Goal: Obtain resource: Obtain resource

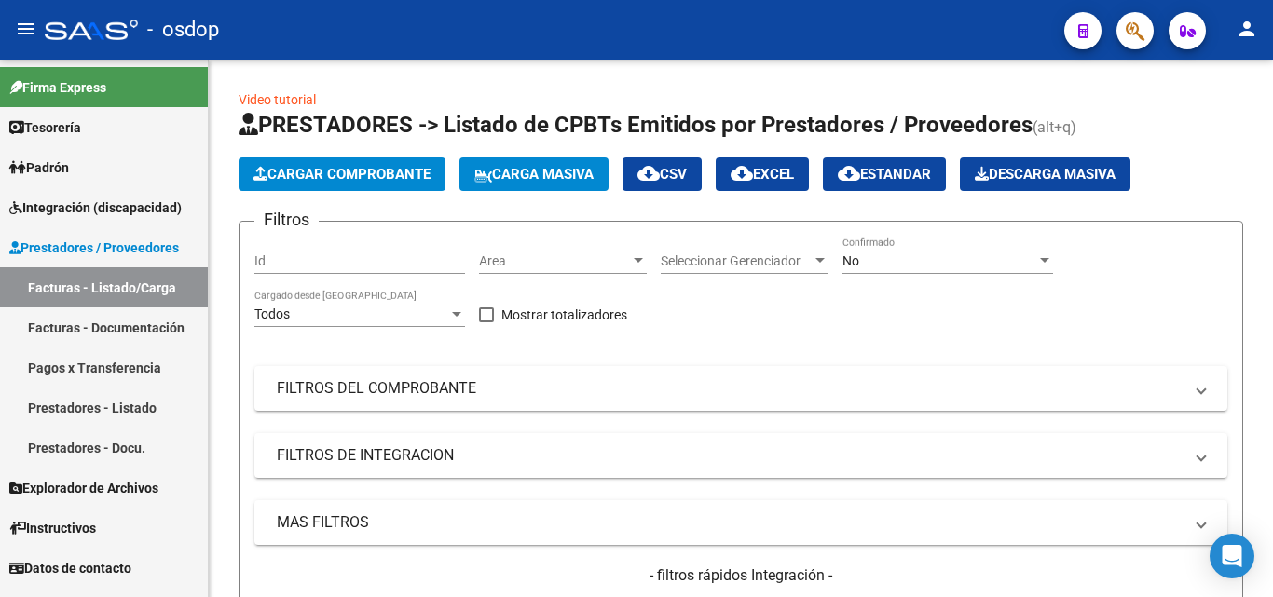
click at [86, 322] on link "Facturas - Documentación" at bounding box center [104, 327] width 208 height 40
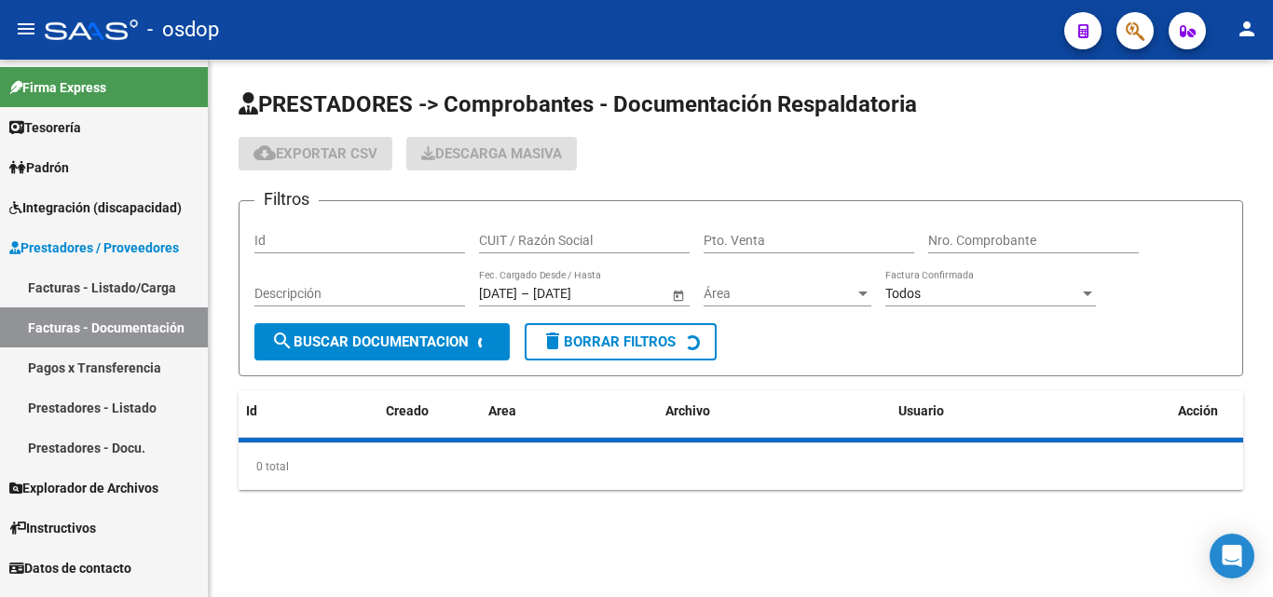
click at [593, 236] on input "CUIT / Razón Social" at bounding box center [584, 241] width 211 height 16
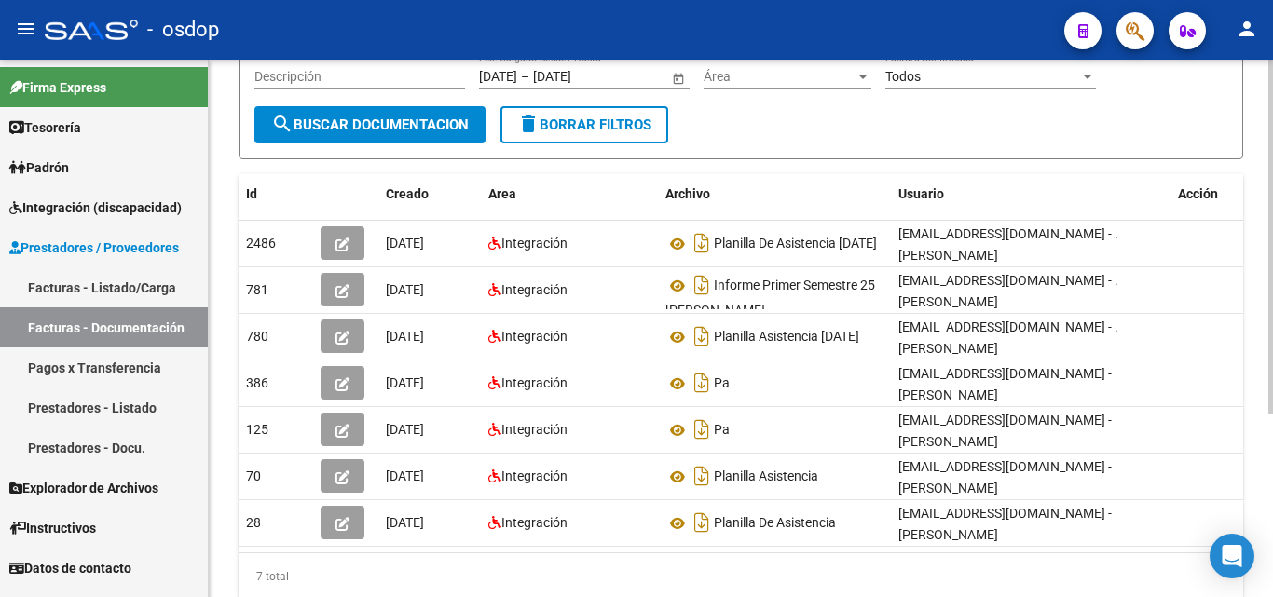
scroll to position [276, 0]
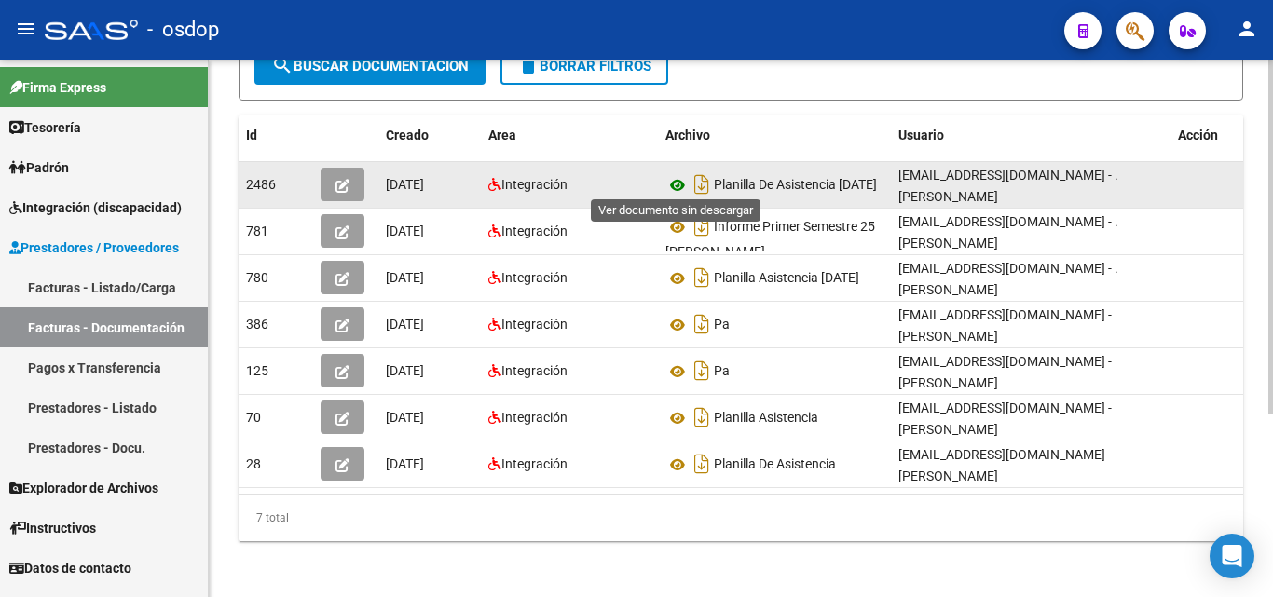
type input "27184430164"
click at [675, 182] on icon at bounding box center [677, 185] width 24 height 22
click at [335, 189] on icon "button" at bounding box center [342, 186] width 14 height 14
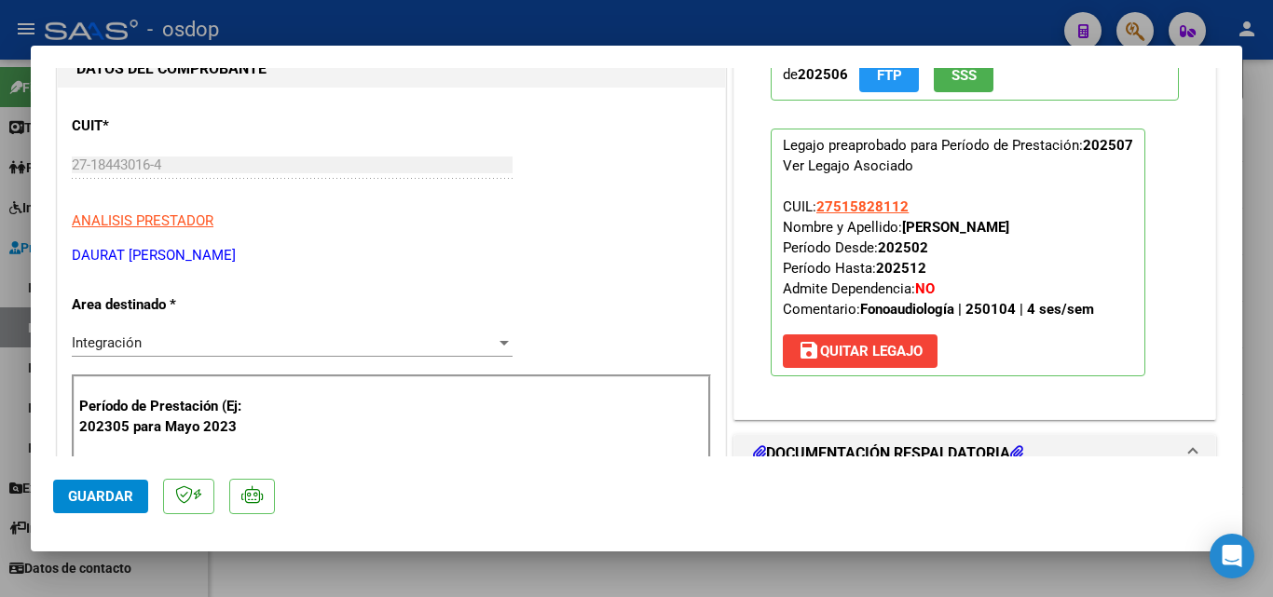
scroll to position [186, 0]
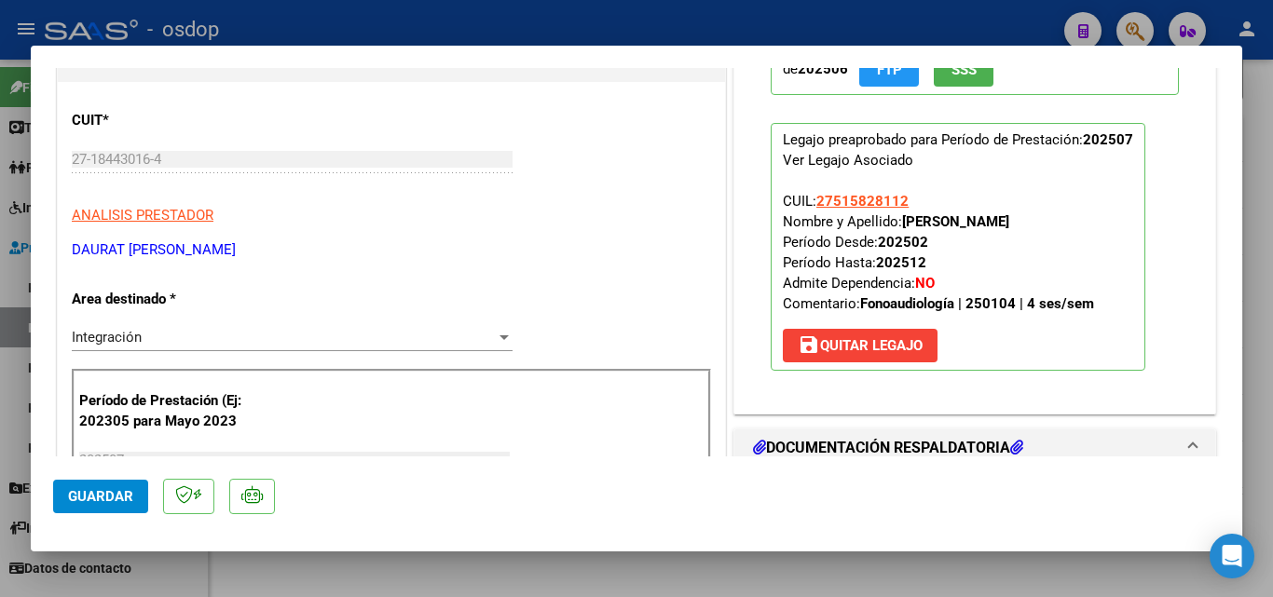
click at [748, 569] on div at bounding box center [636, 298] width 1273 height 597
type input "$ 0,00"
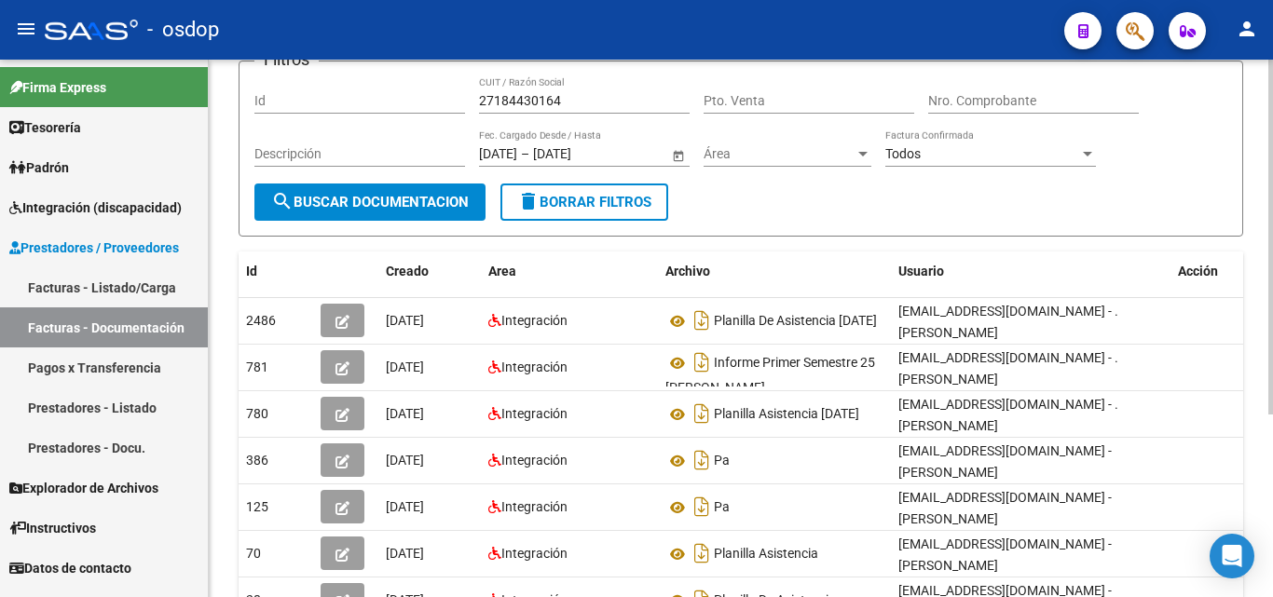
scroll to position [0, 0]
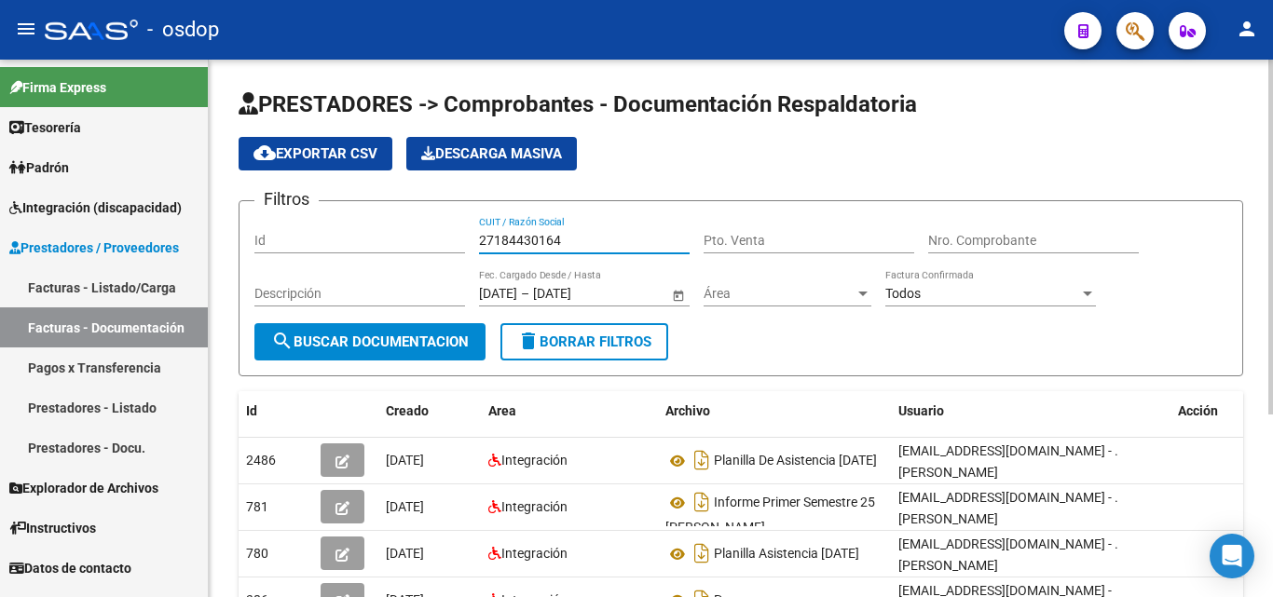
click at [549, 242] on input "27184430164" at bounding box center [584, 241] width 211 height 16
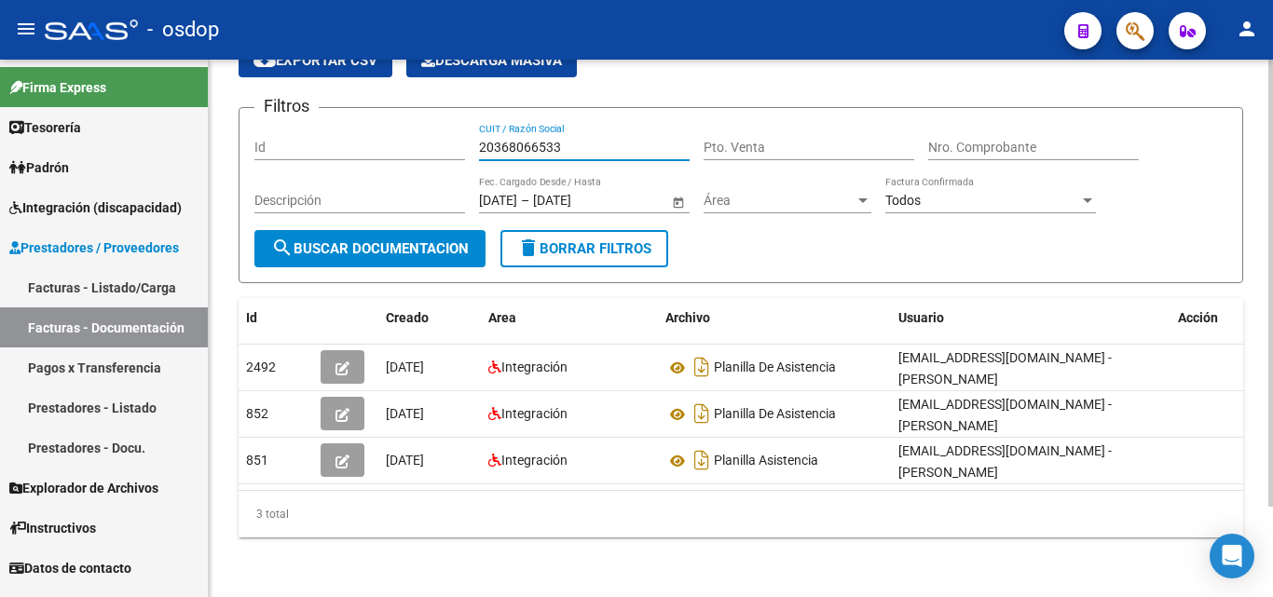
scroll to position [108, 0]
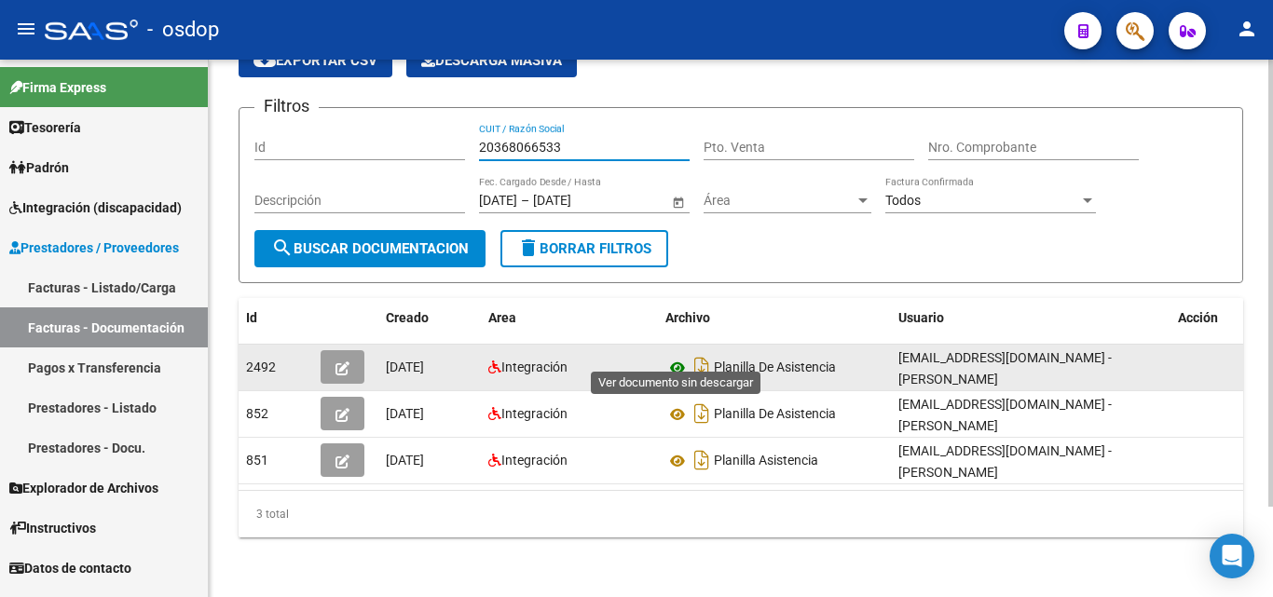
type input "20368066533"
click at [670, 357] on icon at bounding box center [677, 368] width 24 height 22
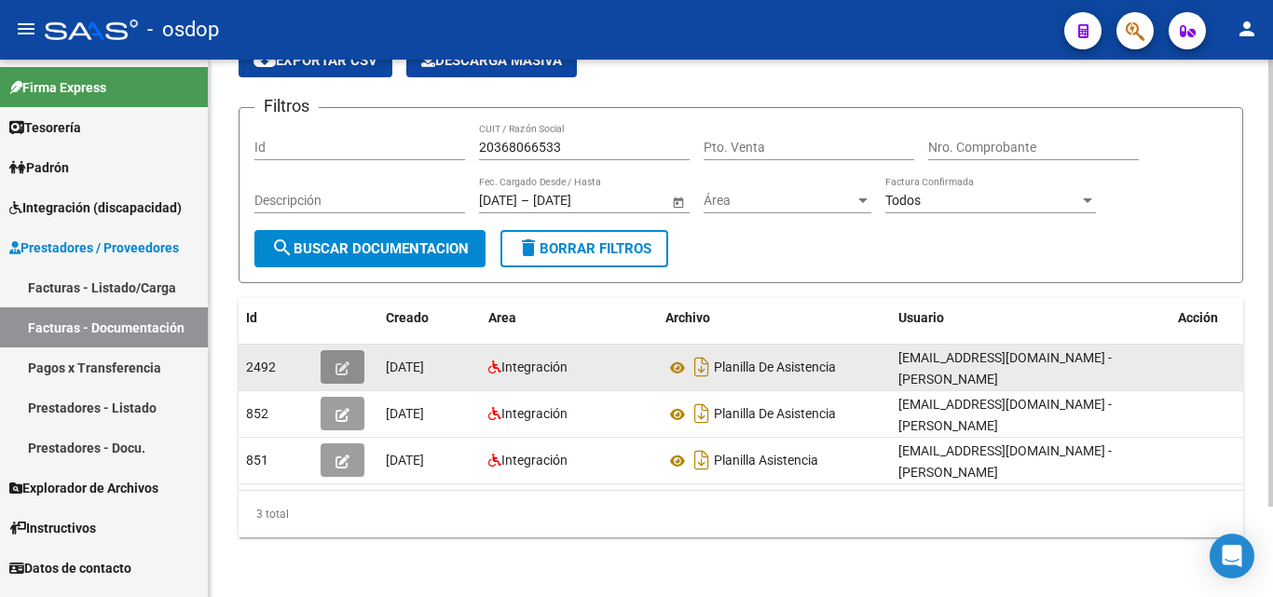
click at [341, 361] on icon "button" at bounding box center [342, 368] width 14 height 14
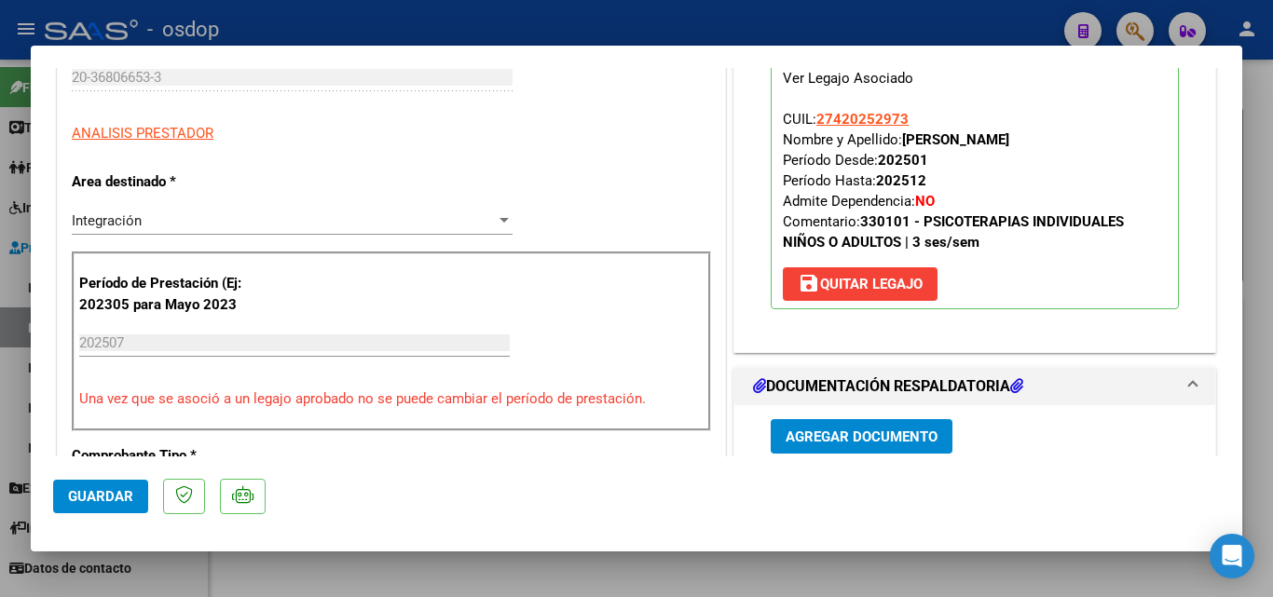
scroll to position [280, 0]
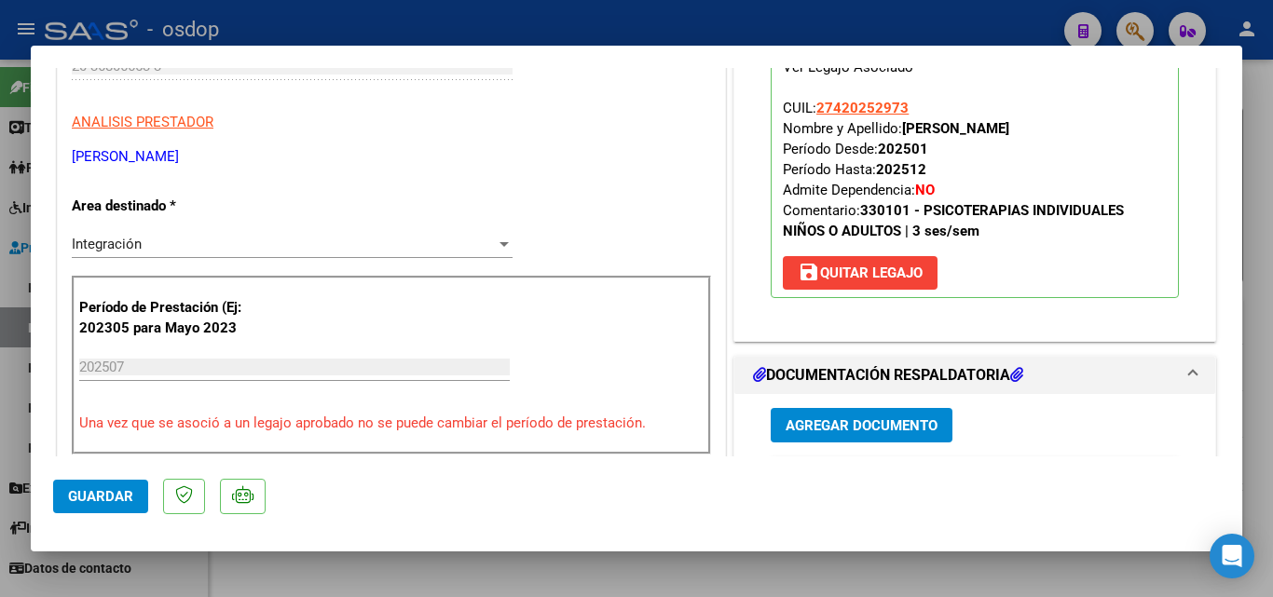
click at [737, 569] on div at bounding box center [636, 298] width 1273 height 597
type input "$ 0,00"
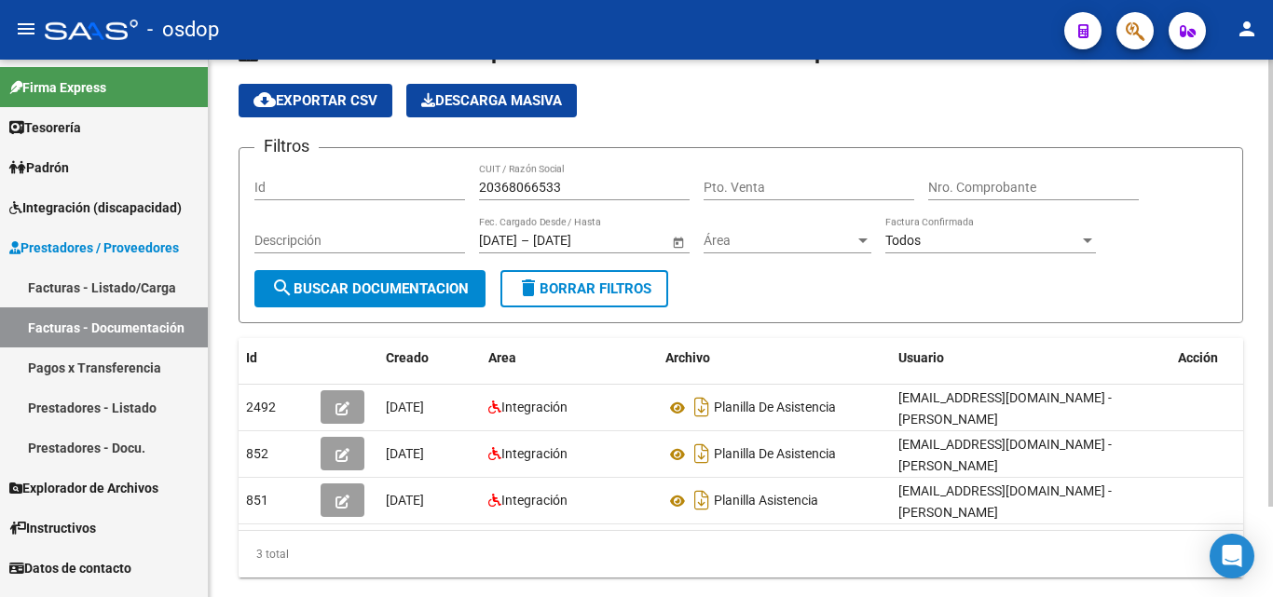
scroll to position [0, 0]
